Goal: Task Accomplishment & Management: Use online tool/utility

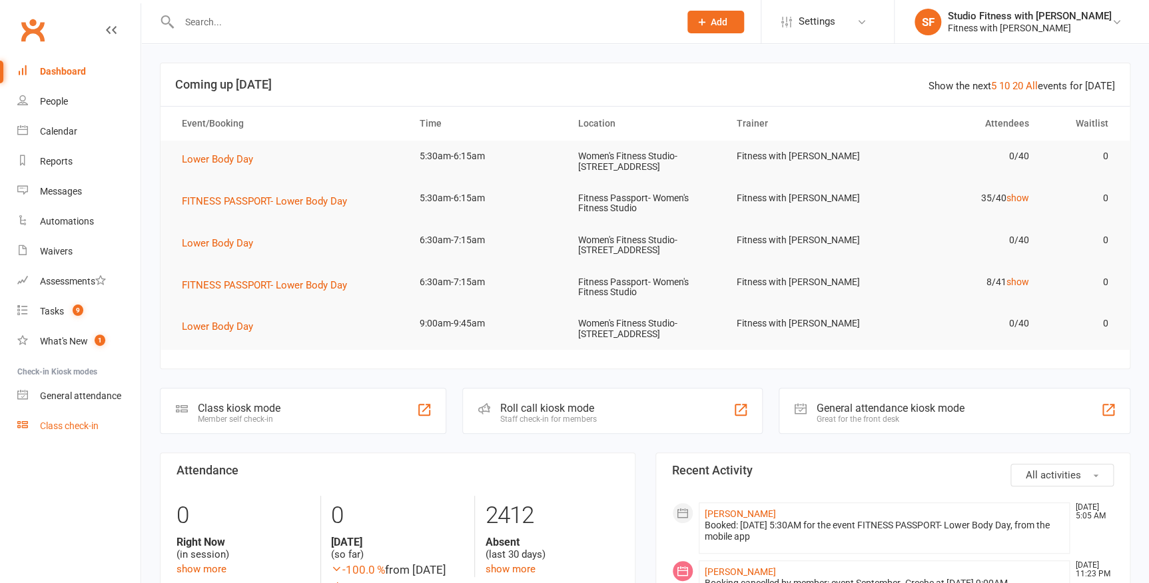
click at [43, 428] on div "Class check-in" at bounding box center [69, 425] width 59 height 11
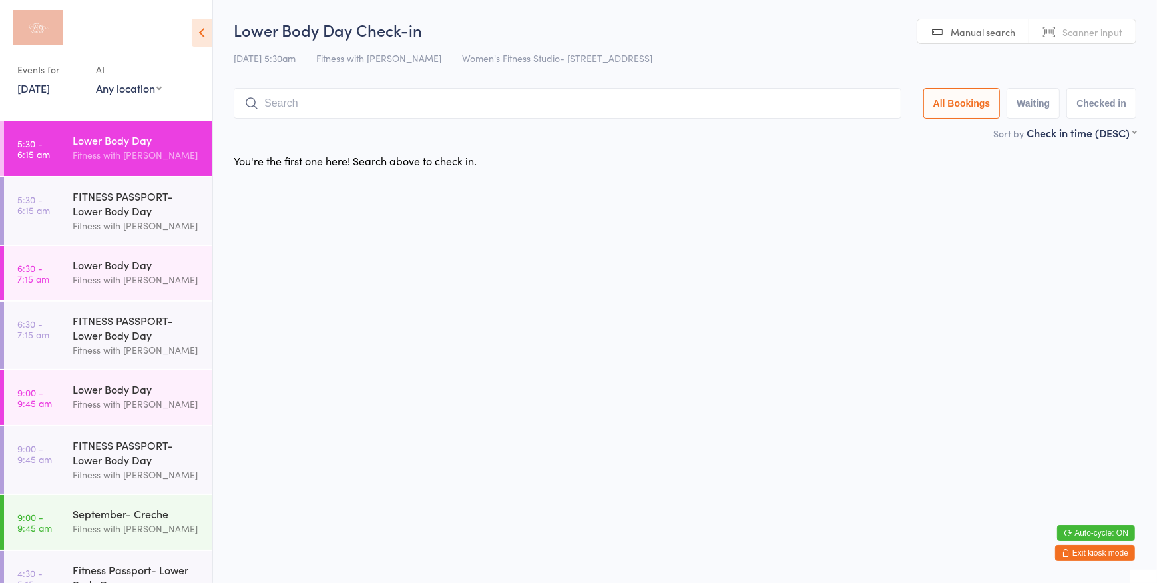
click at [1061, 33] on link "Scanner input" at bounding box center [1083, 31] width 107 height 25
click at [464, 103] on input "search" at bounding box center [568, 103] width 668 height 31
type input "1311"
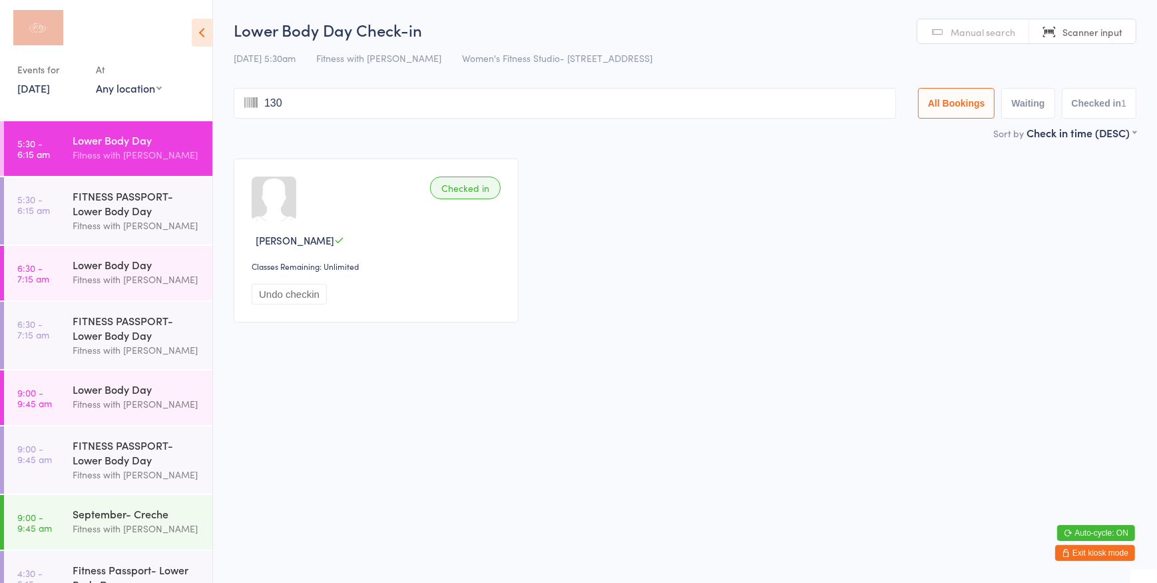
type input "1306"
type input "1374"
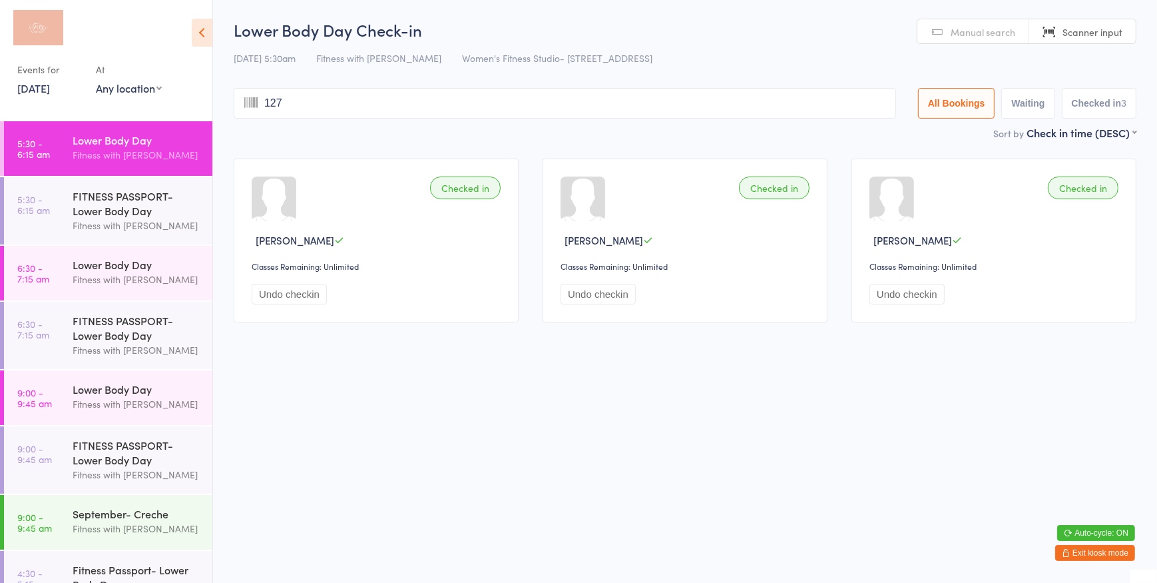
type input "1279"
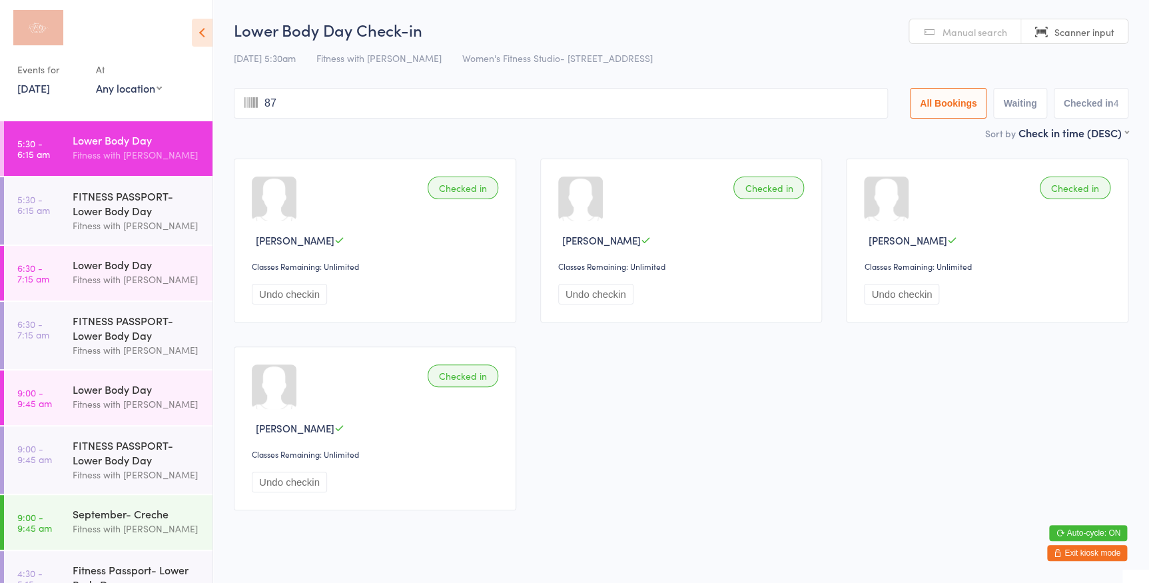
type input "873"
click at [825, 111] on input "search" at bounding box center [561, 103] width 654 height 31
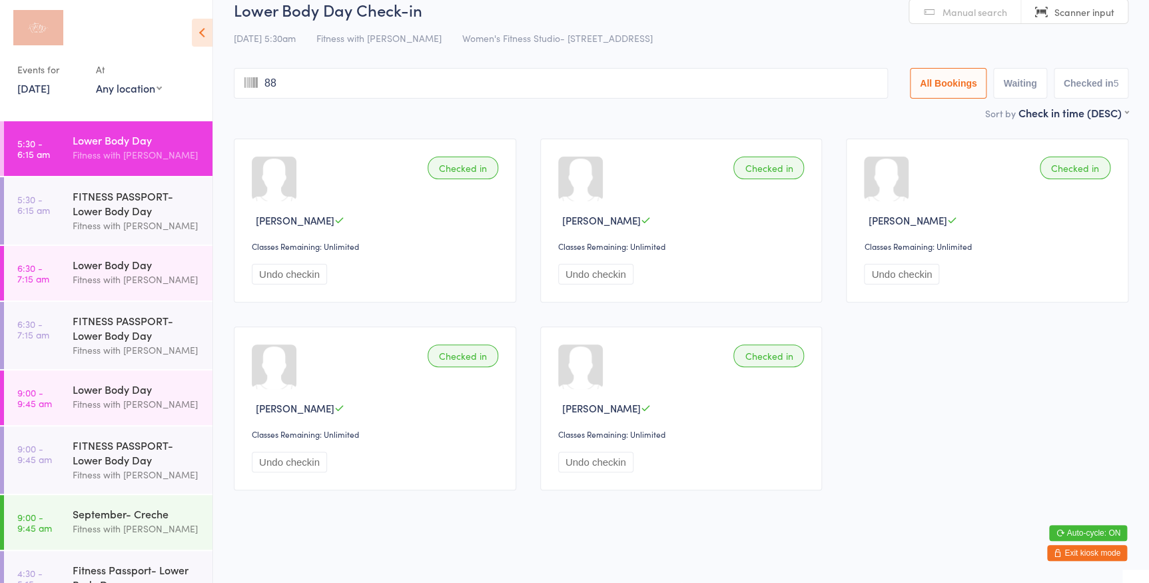
type input "888"
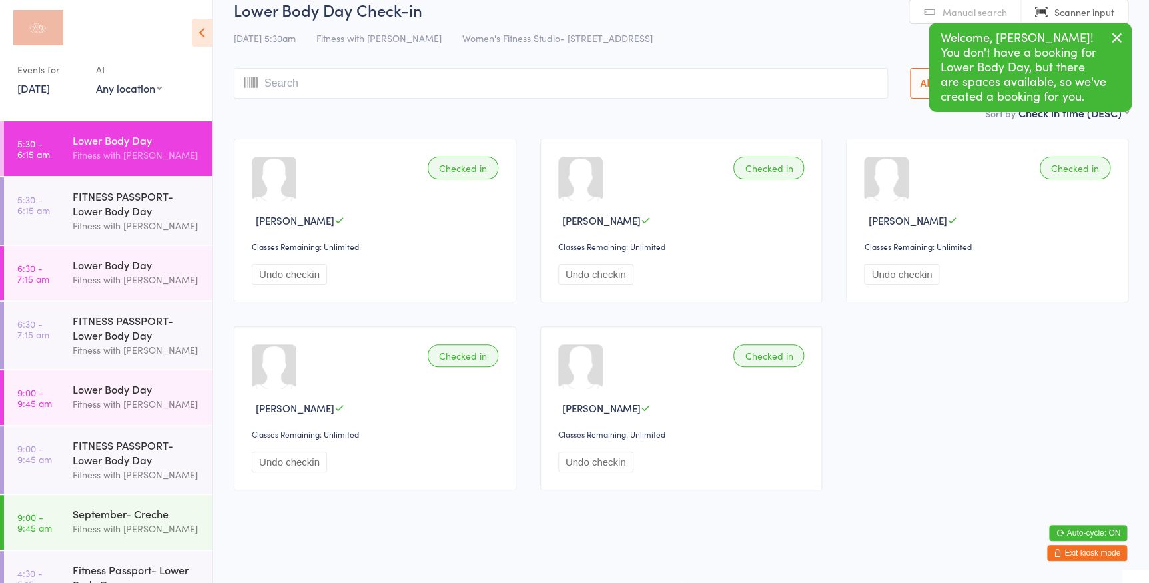
scroll to position [0, 0]
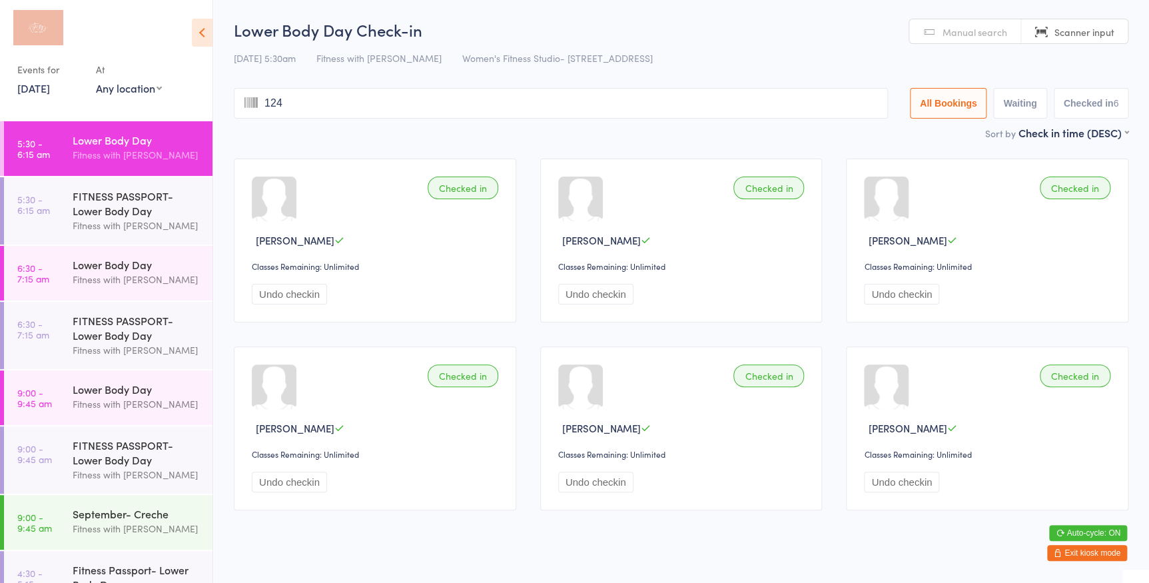
type input "1248"
type input "2594"
type input "5487"
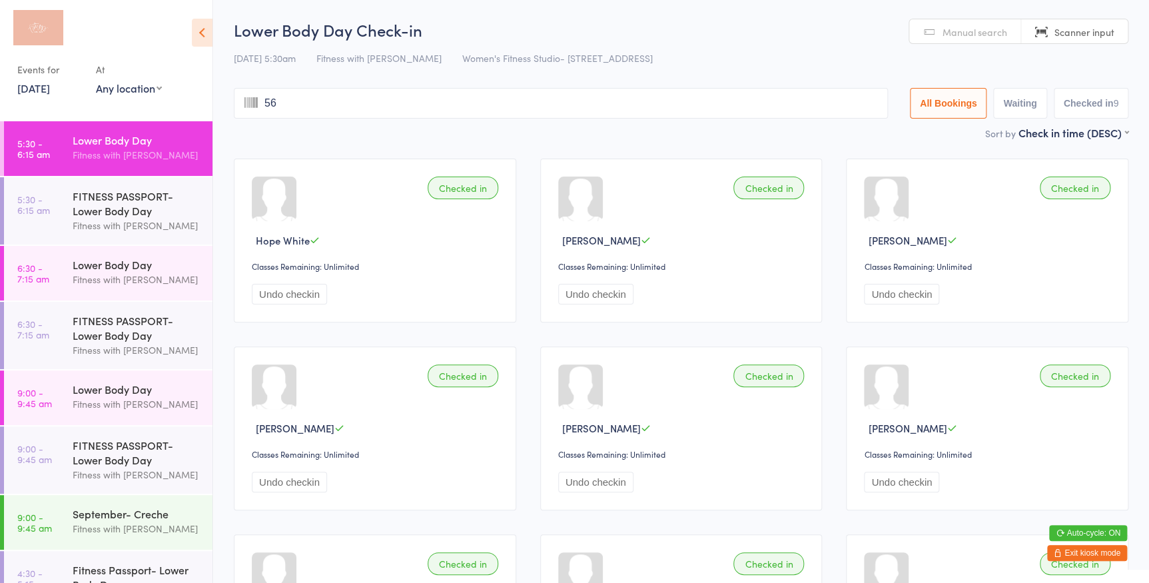
type input "568"
type input "3080"
type input "1080"
type input "1008"
